Goal: Find contact information: Find contact information

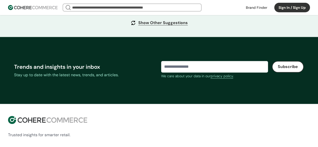
scroll to position [2010, 0]
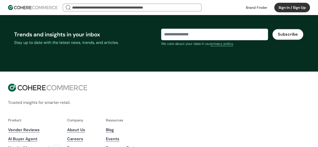
click at [61, 93] on div "Trusted insights for smarter retail." at bounding box center [159, 95] width 302 height 22
click at [81, 97] on div "Trusted insights for smarter retail." at bounding box center [159, 95] width 302 height 22
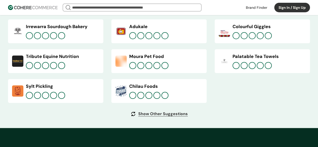
scroll to position [1884, 0]
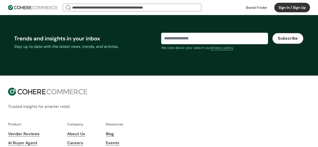
scroll to position [2010, 0]
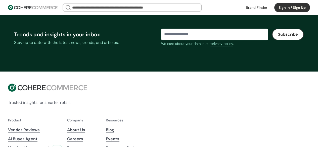
click at [62, 127] on link "Vendor Reviews" at bounding box center [35, 130] width 54 height 6
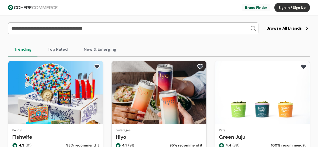
scroll to position [50, 0]
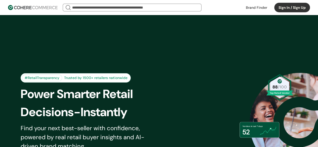
scroll to position [2010, 0]
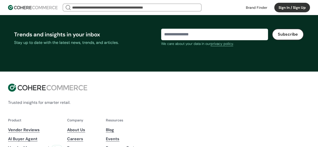
click at [141, 136] on link "Events" at bounding box center [123, 139] width 35 height 6
click at [141, 145] on link "Become a Partner" at bounding box center [123, 148] width 35 height 6
click at [83, 92] on div "Trusted insights for smarter retail." at bounding box center [159, 95] width 302 height 22
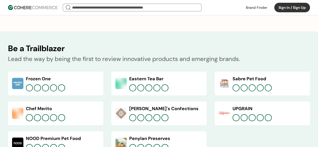
scroll to position [1758, 0]
